Goal: Task Accomplishment & Management: Use online tool/utility

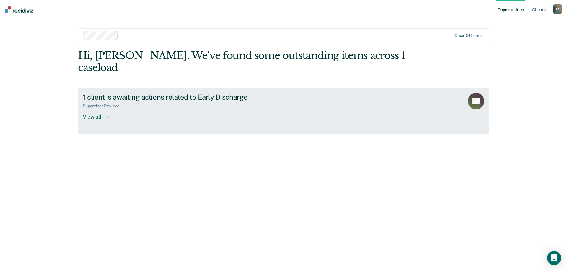
click at [172, 93] on div "1 client is awaiting actions related to Early Discharge" at bounding box center [186, 97] width 207 height 9
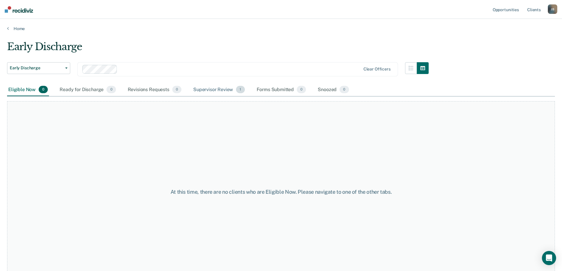
click at [215, 91] on div "Supervisor Review 1" at bounding box center [219, 90] width 54 height 13
